Goal: Transaction & Acquisition: Purchase product/service

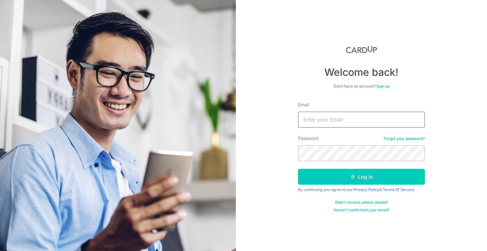
click at [346, 119] on input "Email" at bounding box center [361, 120] width 127 height 16
type input "[DOMAIN_NAME][EMAIL_ADDRESS][DOMAIN_NAME]"
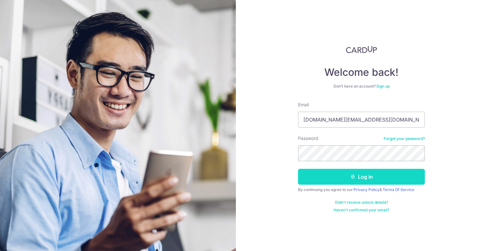
click at [352, 178] on icon "submit" at bounding box center [352, 176] width 5 height 5
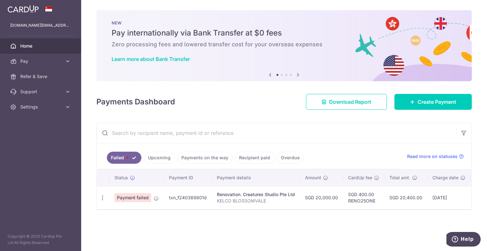
click at [130, 158] on link "Failed" at bounding box center [124, 158] width 35 height 12
click at [101, 195] on icon "button" at bounding box center [102, 197] width 7 height 7
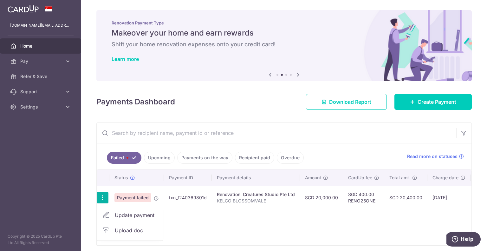
click at [142, 216] on span "Update payment" at bounding box center [136, 215] width 43 height 8
radio input "true"
type input "20,000.00"
type input "KELCO BLOSSOMVALE"
type input "commencement of project"
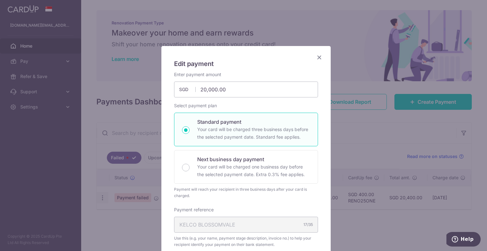
type input "RENO25ONE"
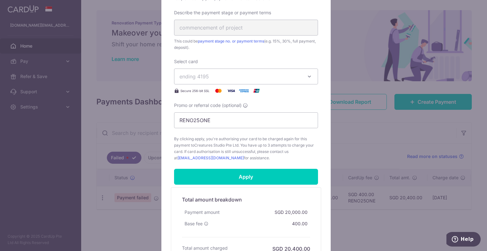
scroll to position [287, 0]
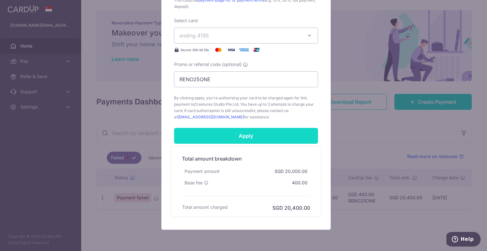
click at [235, 138] on input "Apply" at bounding box center [246, 136] width 144 height 16
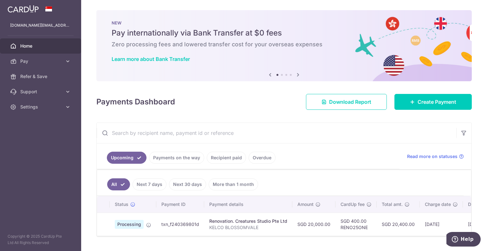
click at [338, 122] on div "Upcoming Payments on the way Recipient paid Overdue Read more on statuses All N…" at bounding box center [283, 179] width 375 height 114
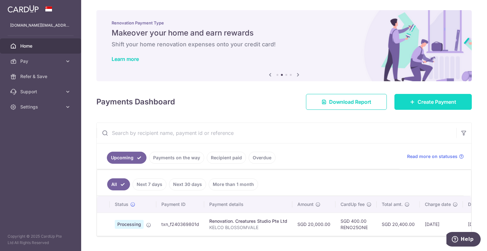
click at [425, 101] on span "Create Payment" at bounding box center [436, 102] width 39 height 8
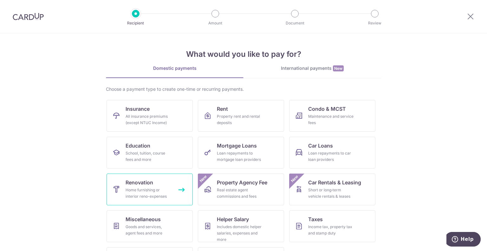
click at [159, 192] on div "Home furnishing or interior reno-expenses" at bounding box center [149, 193] width 46 height 13
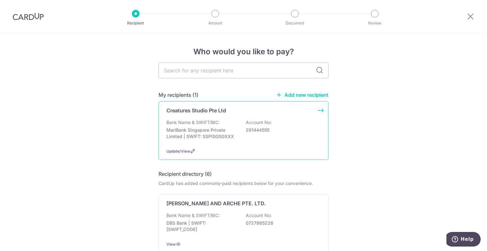
click at [198, 116] on div "Creatures Studio Pte Ltd Bank Name & SWIFT/BIC: MariBank Singapore Private Limi…" at bounding box center [243, 130] width 170 height 59
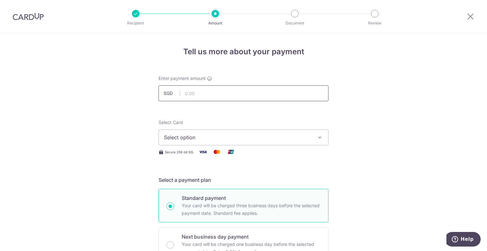
click at [203, 91] on input "text" at bounding box center [243, 93] width 170 height 16
type input "20,000.00"
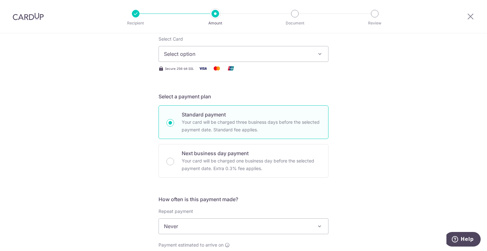
scroll to position [85, 0]
click at [190, 54] on span "Select option" at bounding box center [238, 53] width 148 height 8
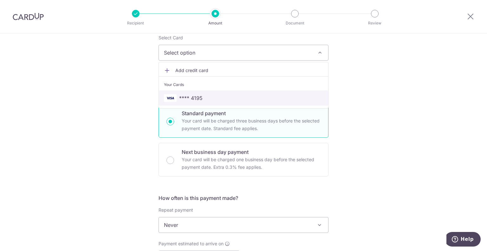
click at [192, 96] on span "**** 4195" at bounding box center [190, 98] width 23 height 8
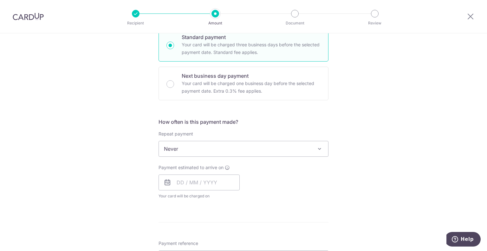
scroll to position [161, 0]
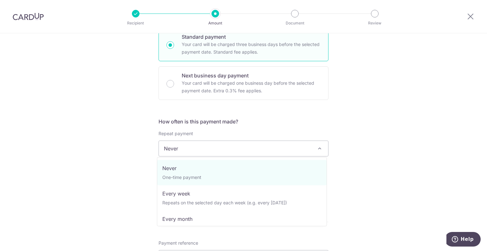
click at [194, 141] on span "Never" at bounding box center [243, 148] width 169 height 15
select select "3"
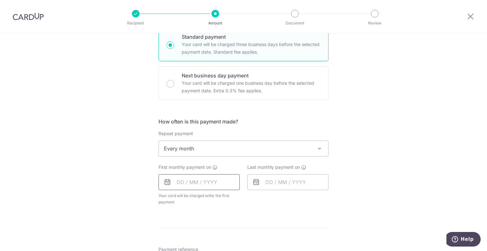
click at [197, 185] on input "text" at bounding box center [198, 182] width 81 height 16
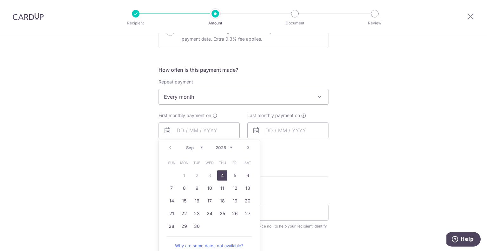
click at [220, 176] on link "4" at bounding box center [222, 175] width 10 height 10
type input "04/09/2025"
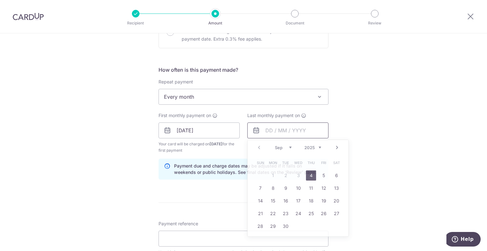
click at [277, 135] on input "text" at bounding box center [287, 130] width 81 height 16
click at [289, 145] on select "Sep Oct Nov Dec" at bounding box center [283, 147] width 17 height 5
click at [273, 187] on link "6" at bounding box center [273, 188] width 10 height 10
type input "06/10/2025"
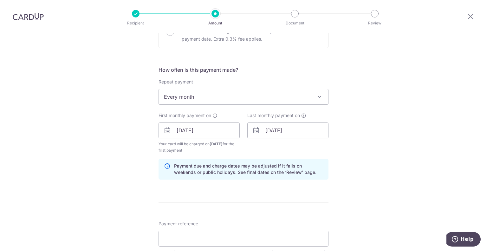
scroll to position [251, 0]
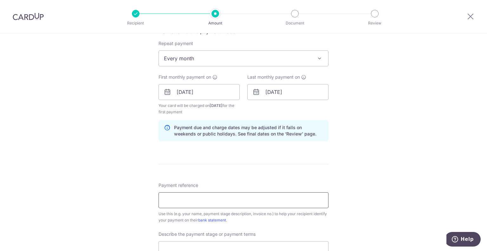
click at [210, 196] on input "Payment reference" at bounding box center [243, 200] width 170 height 16
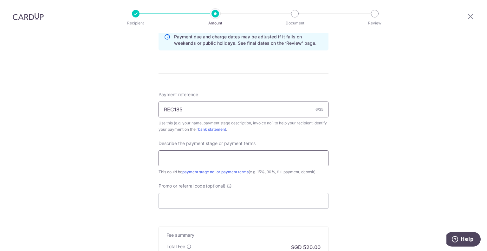
type input "REC185"
click at [228, 158] on input "text" at bounding box center [243, 158] width 170 height 16
type input "30% every month"
click at [195, 205] on input "Promo or referral code (optional)" at bounding box center [243, 201] width 170 height 16
click at [189, 111] on input "REC185" at bounding box center [243, 109] width 170 height 16
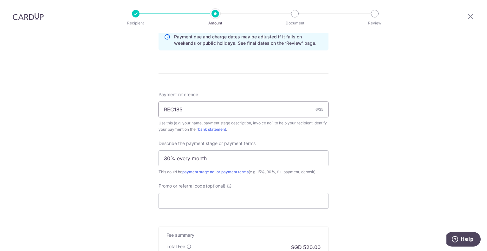
click at [189, 111] on input "REC185" at bounding box center [243, 109] width 170 height 16
paste input "REC185"
click at [179, 202] on input "REC185" at bounding box center [243, 201] width 170 height 16
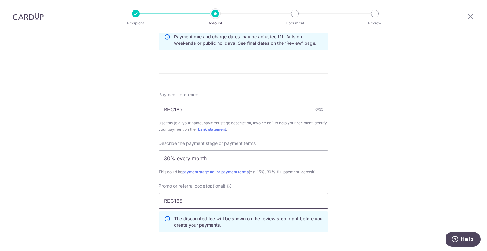
type input "REC185"
click at [179, 107] on input "REC185" at bounding box center [243, 109] width 170 height 16
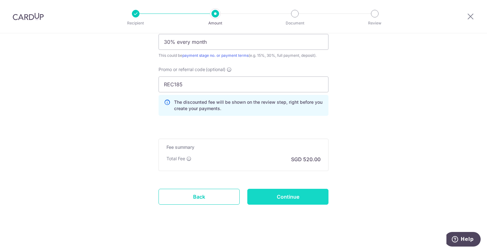
type input "kelco blossom"
click at [295, 195] on input "Continue" at bounding box center [287, 197] width 81 height 16
type input "Create Schedule"
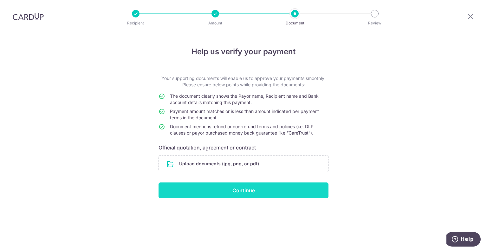
click at [266, 187] on input "Continue" at bounding box center [243, 190] width 170 height 16
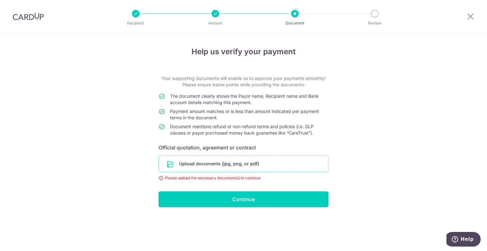
click at [223, 162] on input "file" at bounding box center [243, 163] width 169 height 16
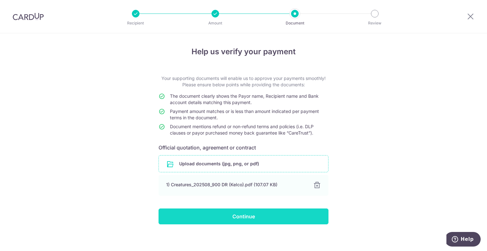
click at [243, 219] on input "Continue" at bounding box center [243, 216] width 170 height 16
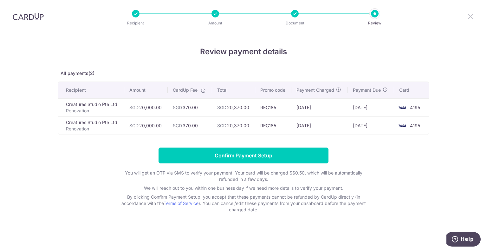
click at [471, 15] on icon at bounding box center [471, 16] width 8 height 8
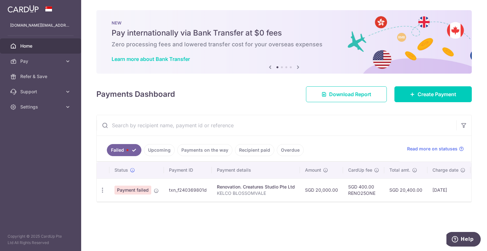
drag, startPoint x: 203, startPoint y: 199, endPoint x: 266, endPoint y: 204, distance: 63.3
click at [266, 202] on div "Failed Upcoming Payments on the way Recipient paid Overdue Read more on statuse…" at bounding box center [283, 158] width 375 height 87
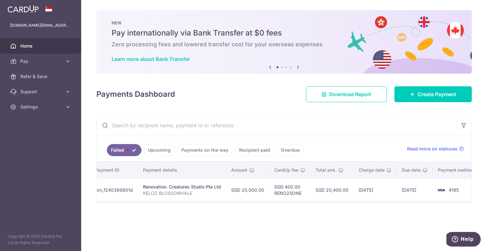
scroll to position [0, 70]
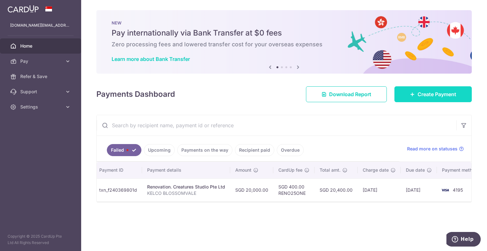
click at [430, 97] on span "Create Payment" at bounding box center [436, 94] width 39 height 8
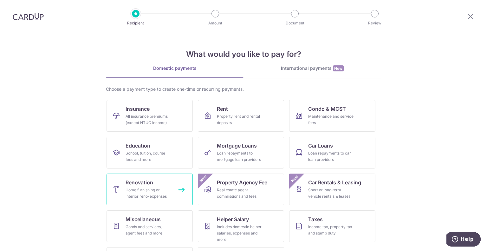
click at [138, 187] on div "Home furnishing or interior reno-expenses" at bounding box center [149, 193] width 46 height 13
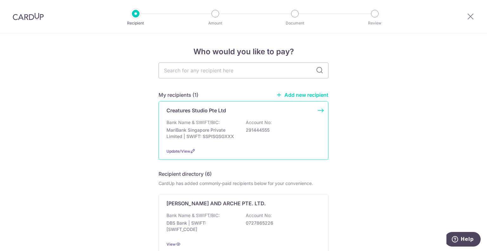
click at [204, 124] on p "Bank Name & SWIFT/BIC:" at bounding box center [192, 122] width 53 height 6
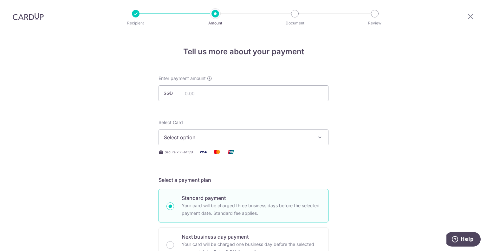
click at [132, 13] on div at bounding box center [136, 14] width 8 height 8
click at [469, 18] on icon at bounding box center [471, 16] width 8 height 8
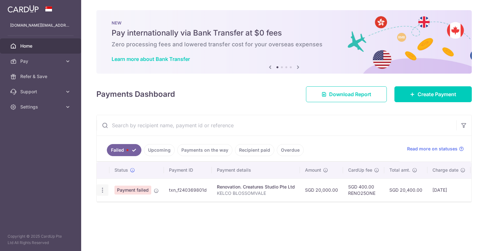
click at [102, 190] on icon "button" at bounding box center [102, 190] width 7 height 7
click at [122, 212] on link "Update payment" at bounding box center [130, 207] width 66 height 15
radio input "true"
type input "20,000.00"
type input "KELCO BLOSSOMVALE"
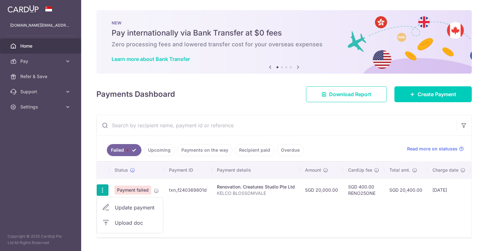
type input "commencement of project"
type input "RENO25ONE"
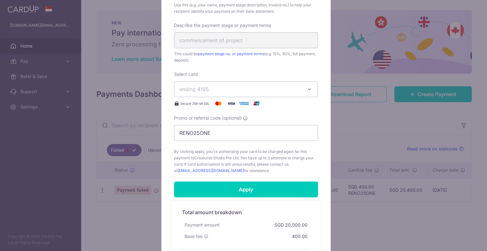
scroll to position [233, 0]
click at [365, 119] on div "Edit payment By clicking apply, you will make changes to all payments to Creatu…" at bounding box center [243, 125] width 487 height 251
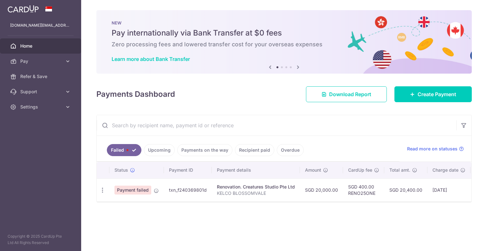
click at [298, 68] on icon at bounding box center [298, 67] width 8 height 8
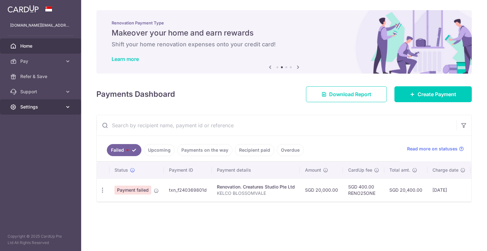
click at [69, 107] on icon at bounding box center [68, 107] width 6 height 6
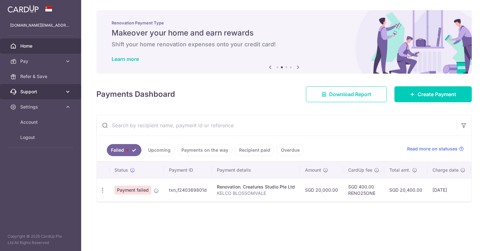
click at [68, 92] on icon at bounding box center [68, 91] width 6 height 6
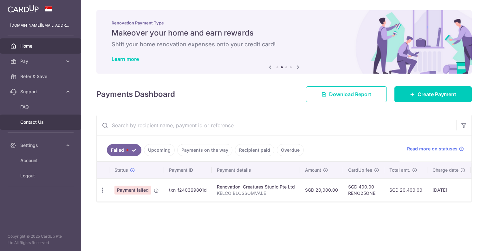
click at [35, 120] on span "Contact Us" at bounding box center [41, 122] width 42 height 6
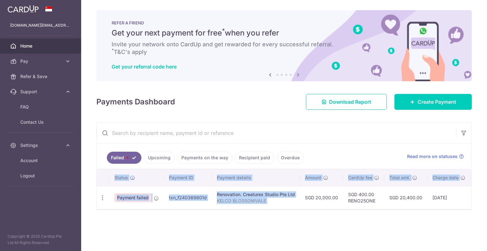
drag, startPoint x: 303, startPoint y: 206, endPoint x: 309, endPoint y: 210, distance: 6.7
click at [309, 209] on div "Status Payment ID Payment details Amount CardUp fee Total amt. Charge date Due …" at bounding box center [284, 189] width 375 height 40
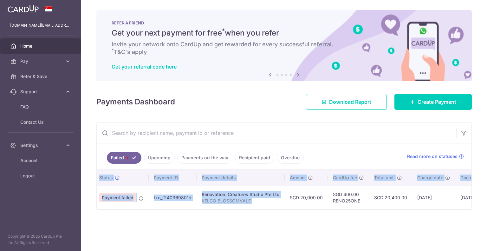
scroll to position [0, 16]
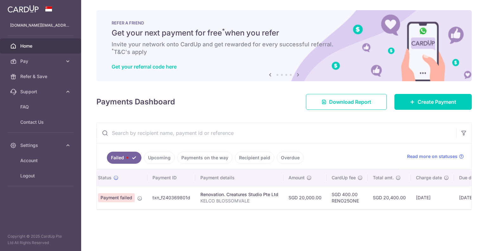
click at [316, 141] on input "text" at bounding box center [276, 133] width 359 height 20
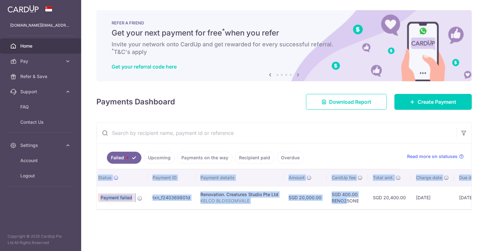
drag, startPoint x: 344, startPoint y: 206, endPoint x: 369, endPoint y: 210, distance: 25.0
click at [369, 209] on div "Status Payment ID Payment details Amount CardUp fee Total amt. Charge date Due …" at bounding box center [284, 189] width 375 height 40
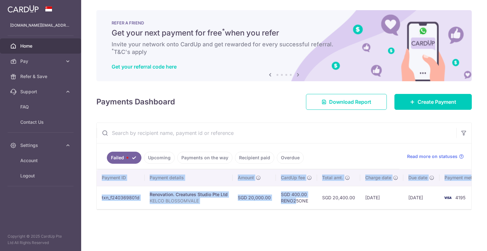
scroll to position [0, 0]
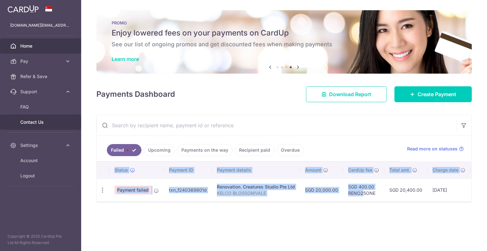
click at [41, 123] on span "Contact Us" at bounding box center [41, 122] width 42 height 6
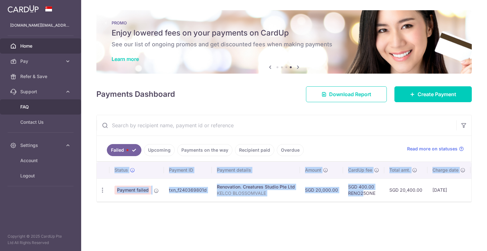
click at [23, 110] on link "FAQ" at bounding box center [40, 106] width 81 height 15
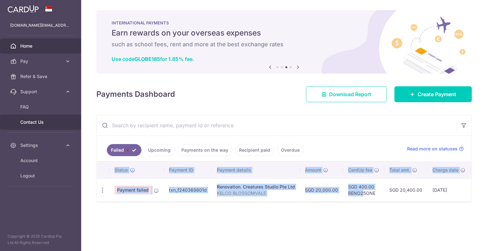
click at [52, 120] on span "Contact Us" at bounding box center [41, 122] width 42 height 6
